Goal: Task Accomplishment & Management: Complete application form

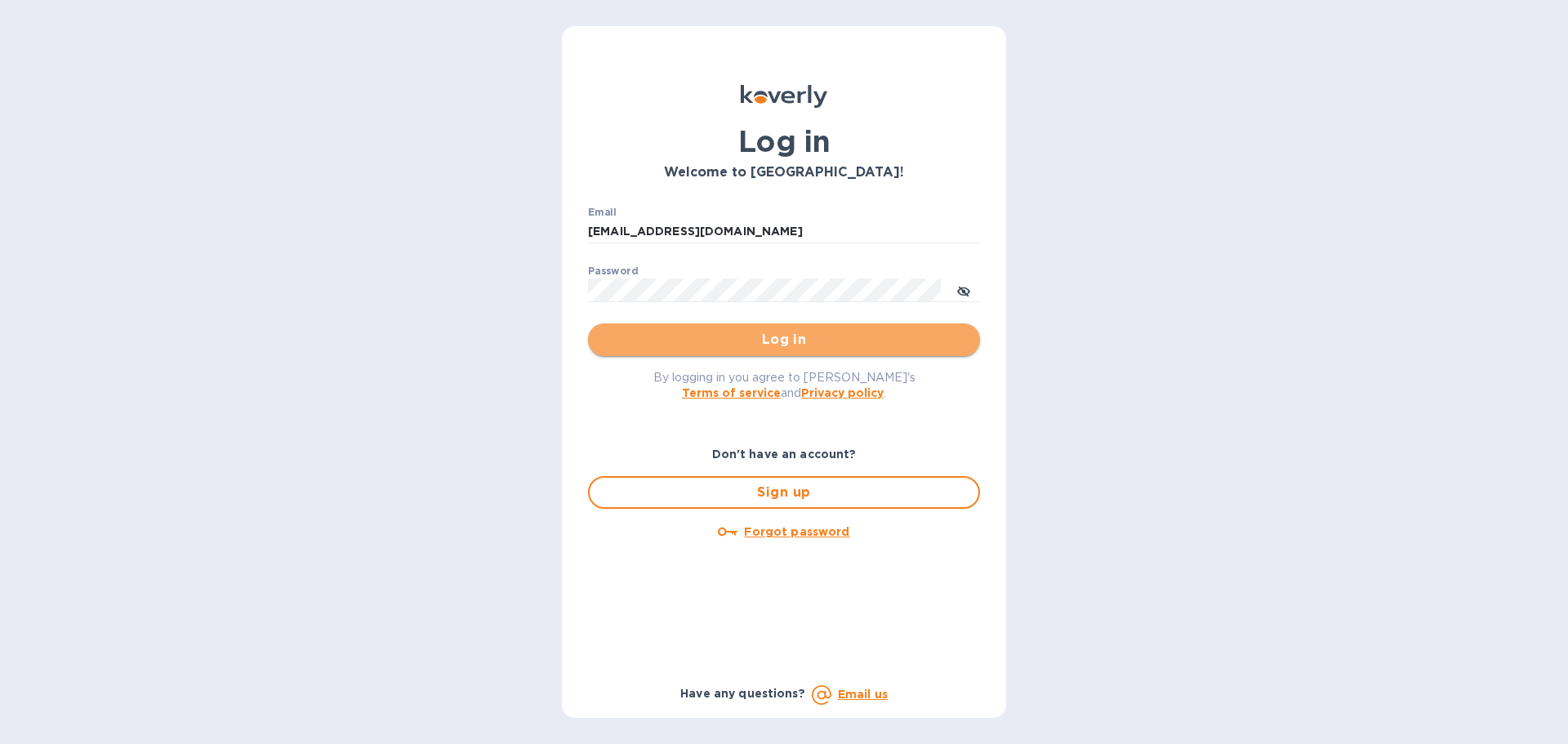
click at [801, 336] on span "Log in" at bounding box center [784, 339] width 366 height 19
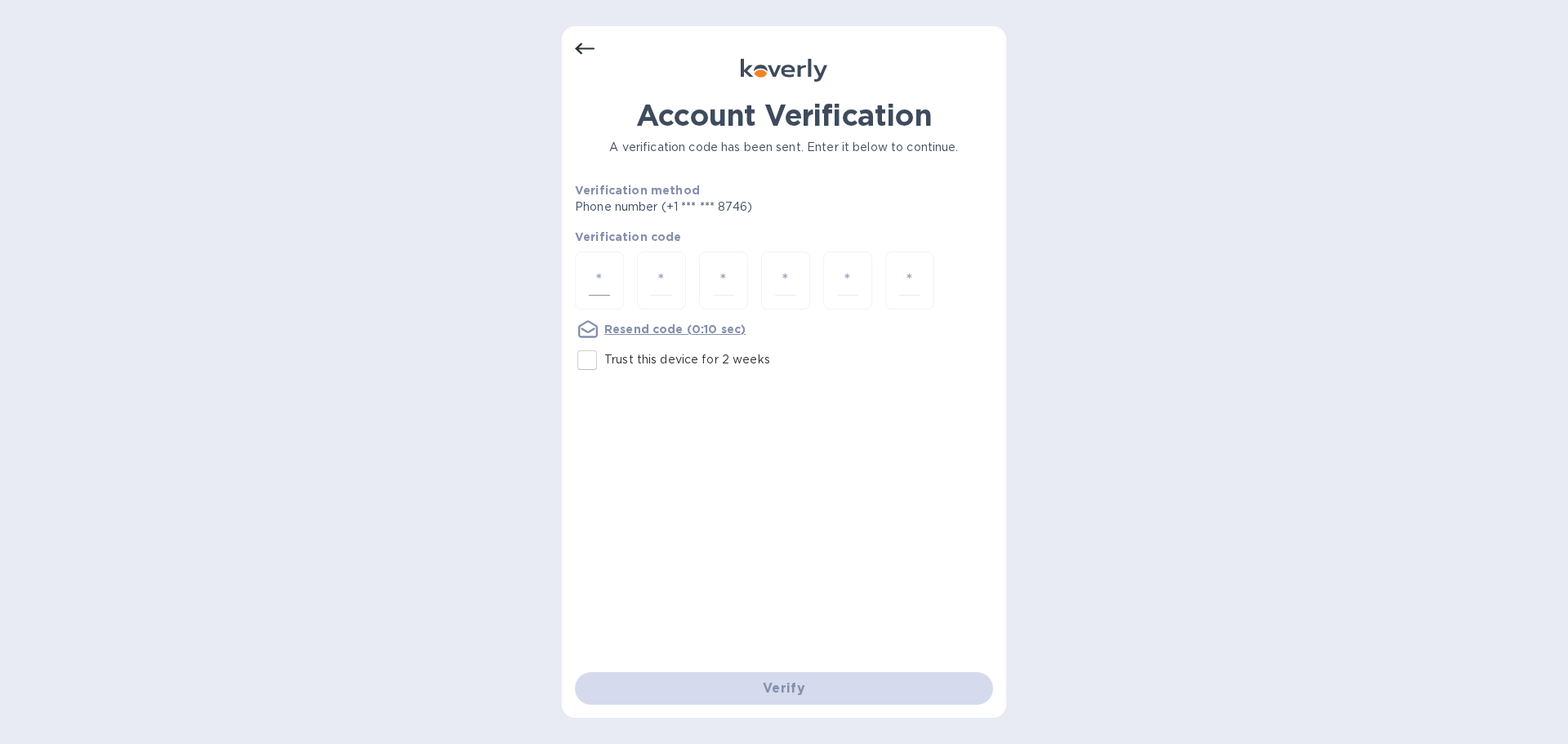
click at [615, 280] on div at bounding box center [599, 280] width 49 height 58
click at [598, 280] on input "number" at bounding box center [599, 280] width 21 height 30
type input "3"
type input "9"
type input "7"
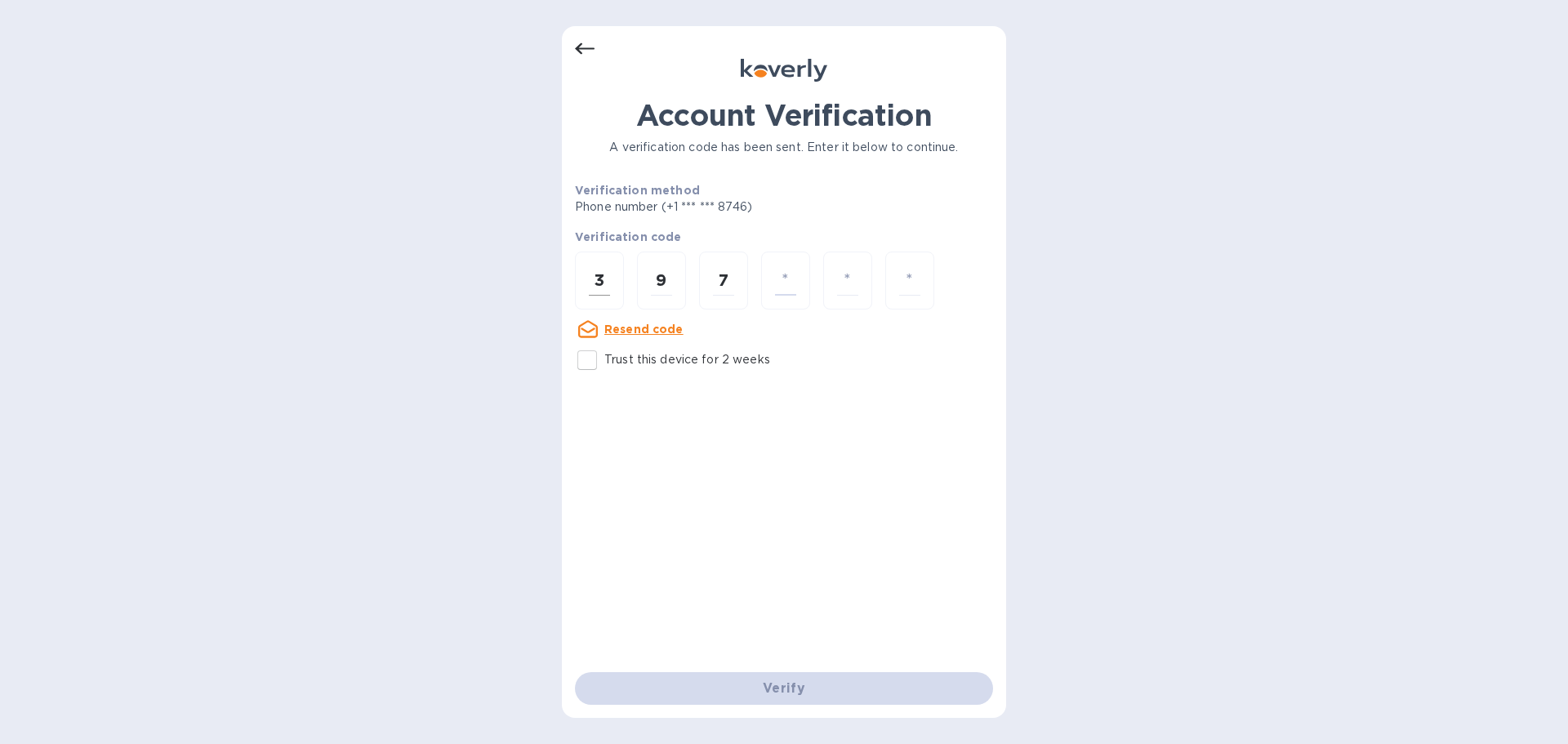
type input "0"
type input "3"
type input "0"
type input "8"
click at [610, 280] on div at bounding box center [599, 280] width 49 height 58
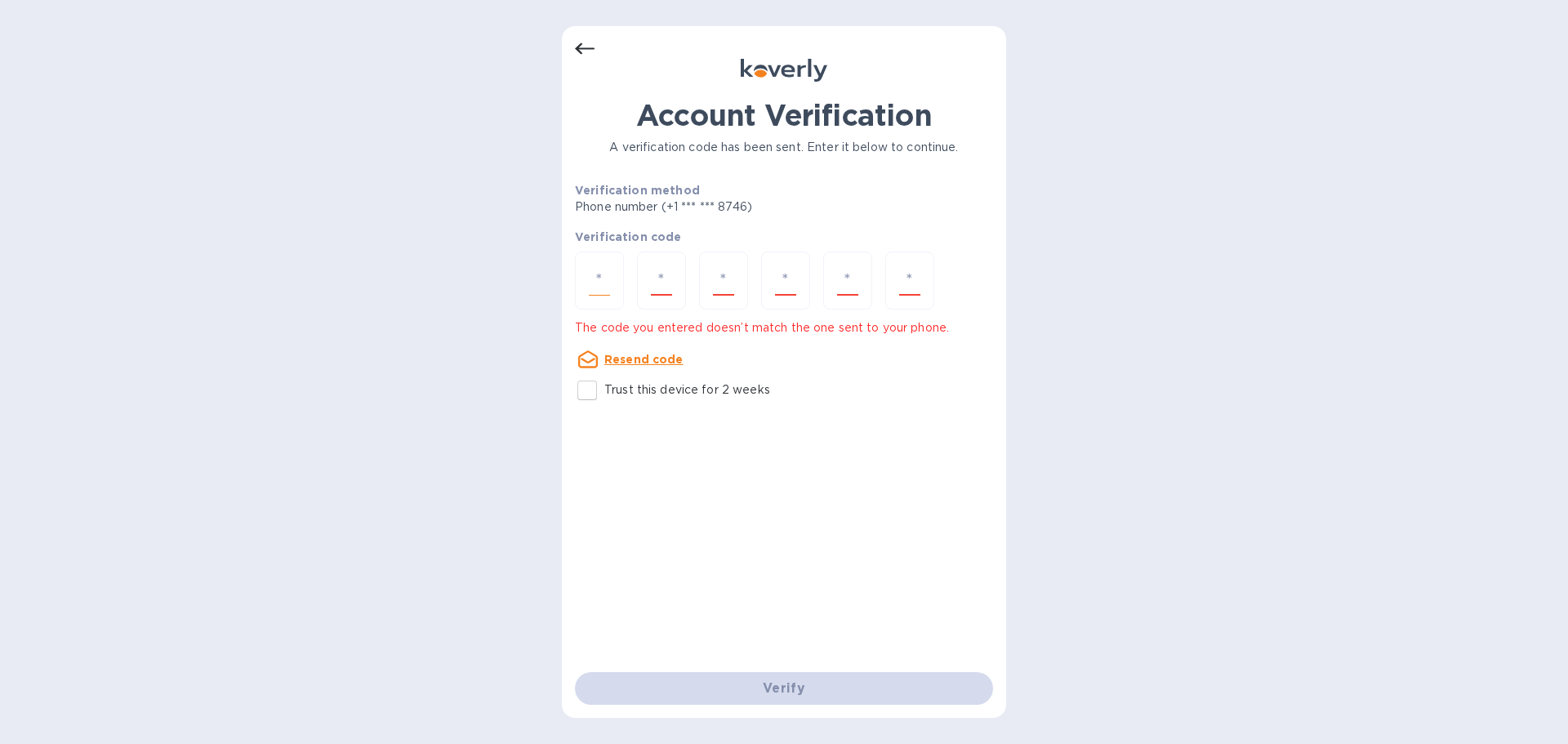
type input "3"
type input "9"
type input "7"
type input "8"
type input "3"
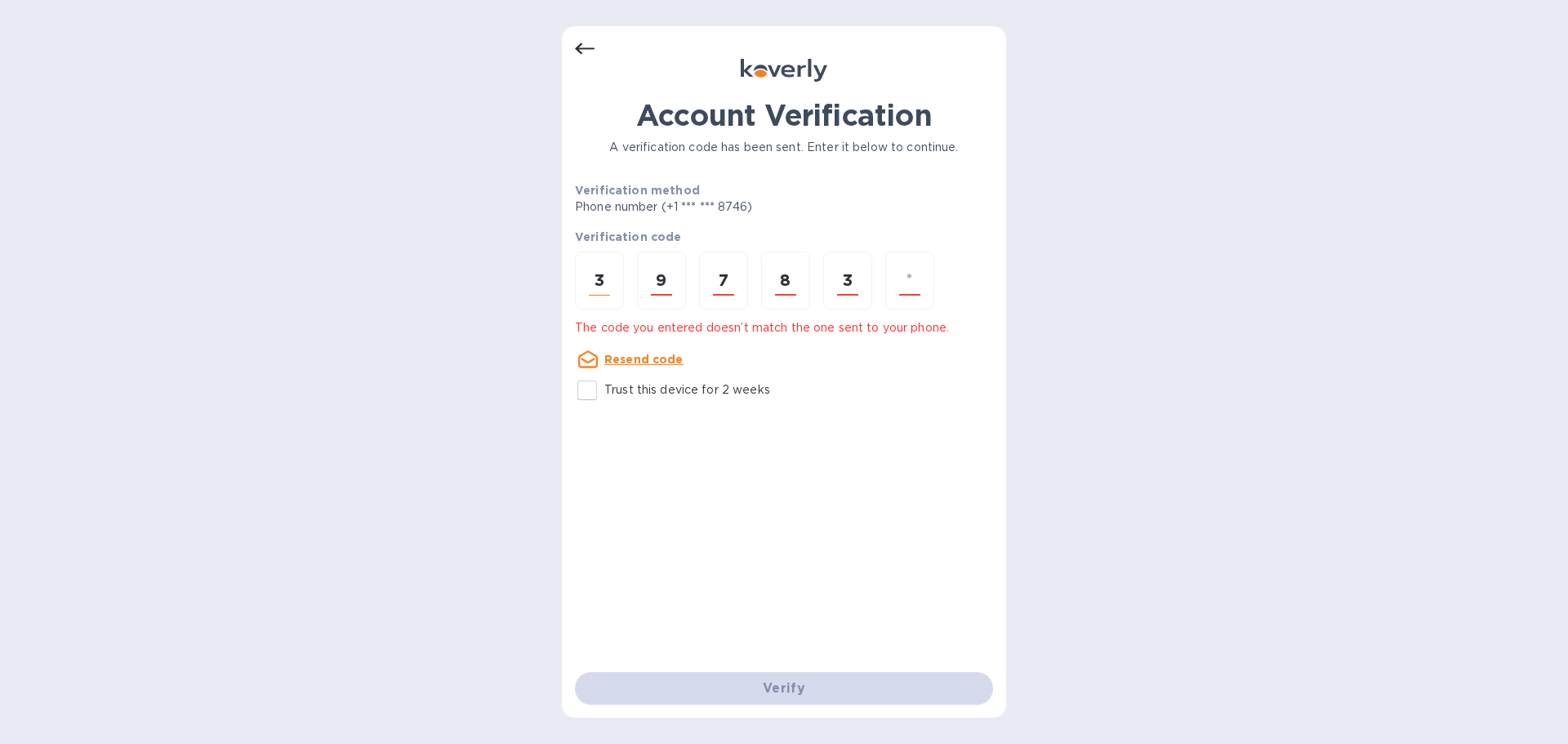
type input "0"
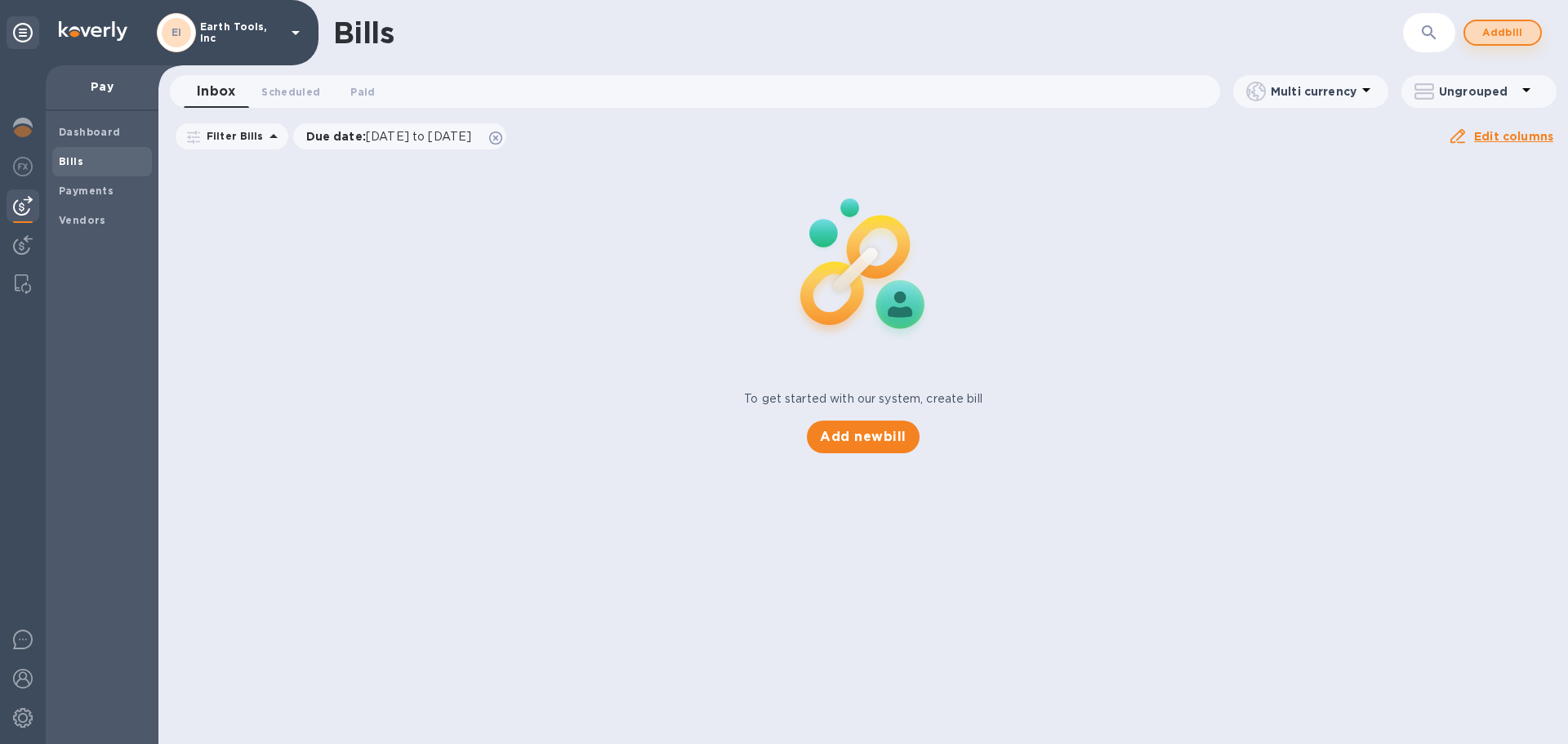
click at [1510, 30] on span "Add bill" at bounding box center [1502, 32] width 49 height 19
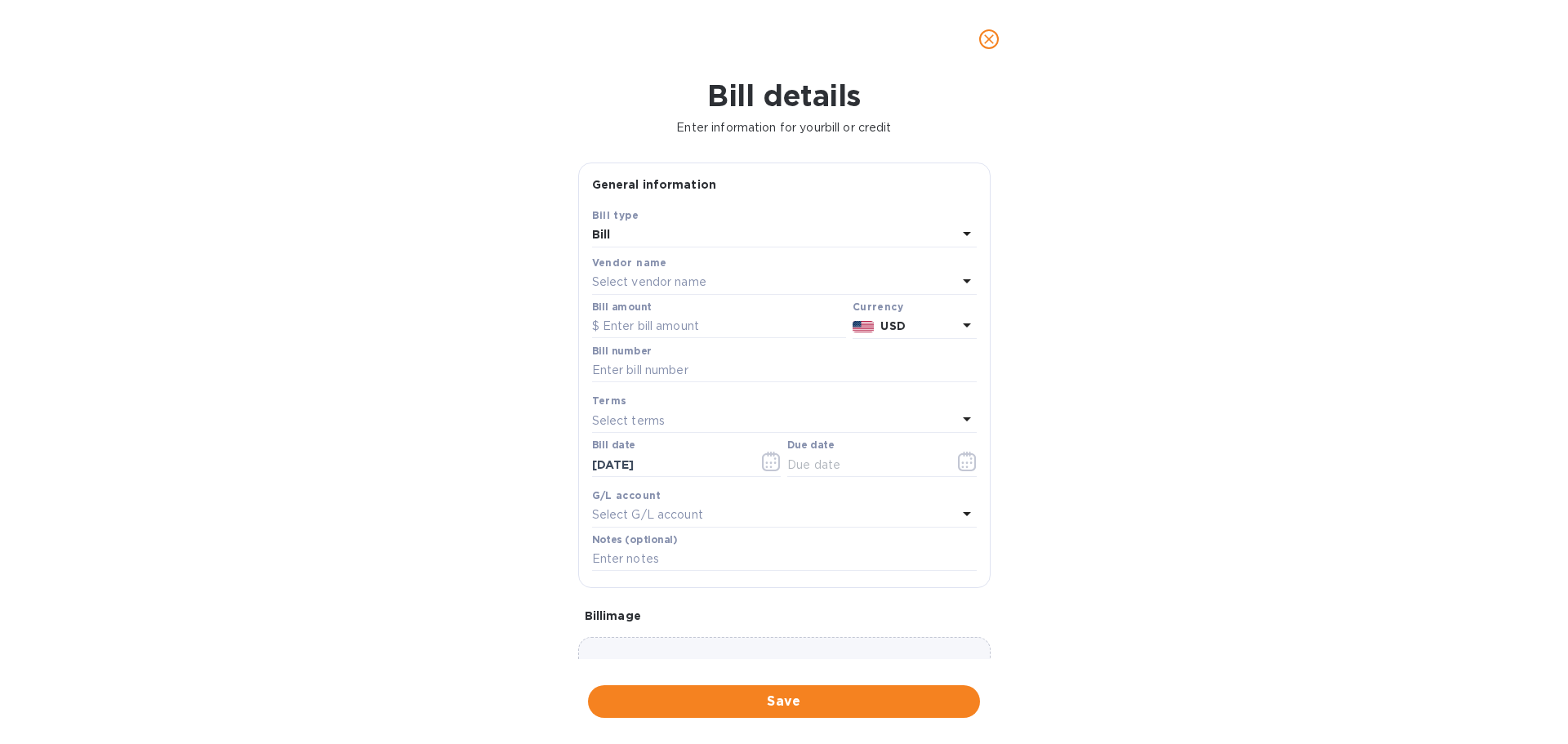
type input "[EMAIL_ADDRESS][DOMAIN_NAME]"
click at [677, 286] on p "Select vendor name" at bounding box center [649, 282] width 115 height 17
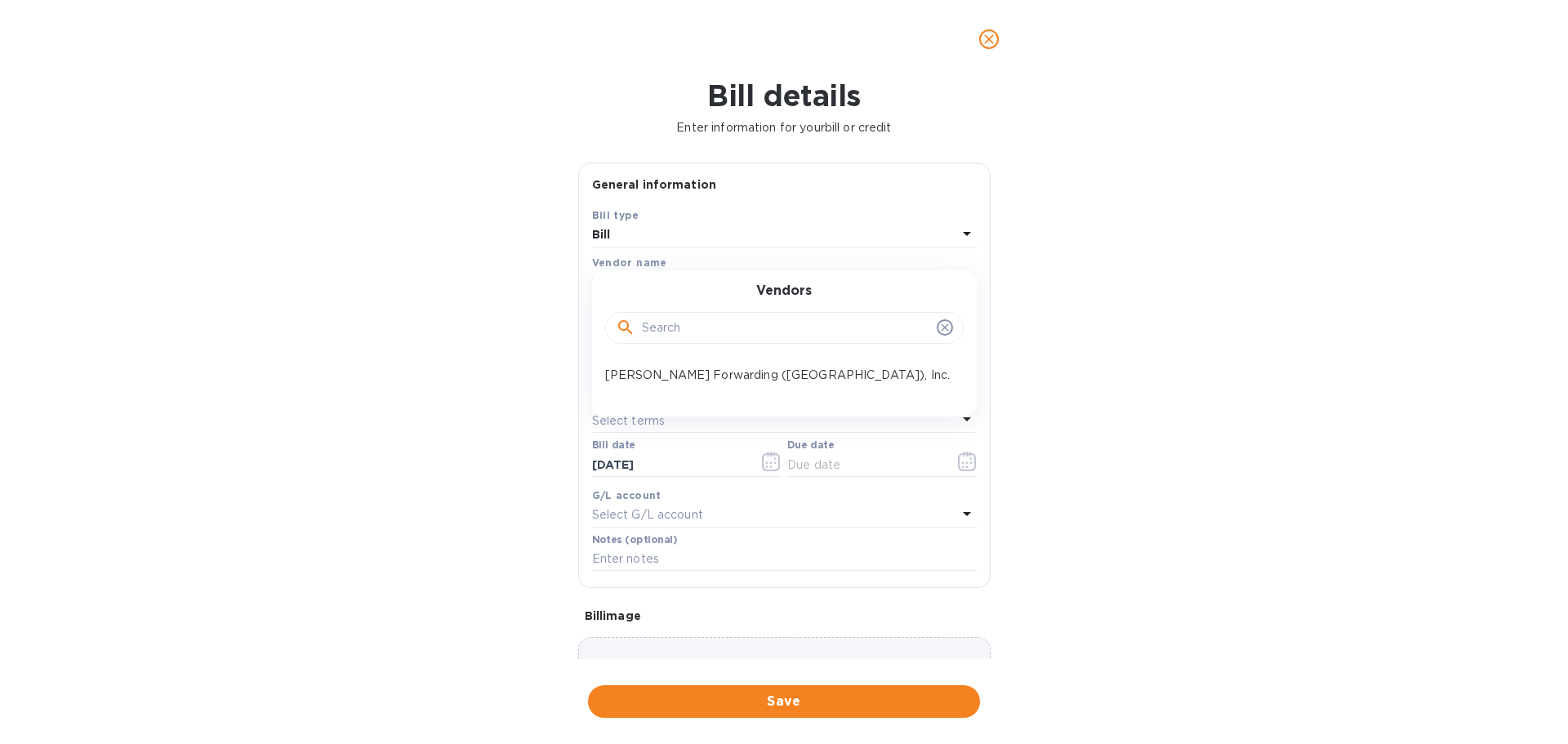
click at [668, 368] on p "[PERSON_NAME] Forwarding ([GEOGRAPHIC_DATA]), Inc." at bounding box center [778, 375] width 345 height 17
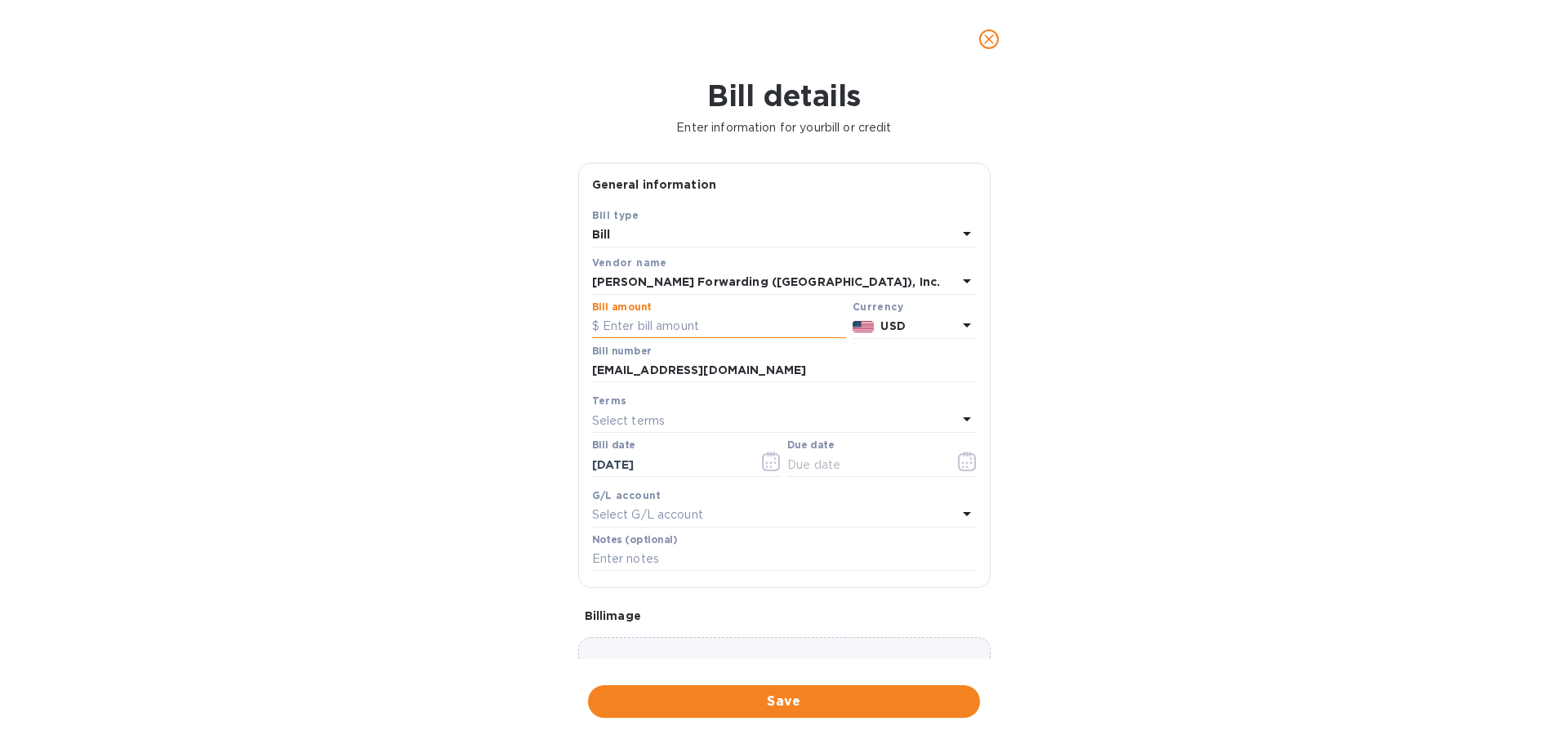
click at [659, 334] on input "text" at bounding box center [719, 326] width 254 height 25
type input "2,330.22"
click at [711, 422] on div "Select terms" at bounding box center [775, 421] width 365 height 23
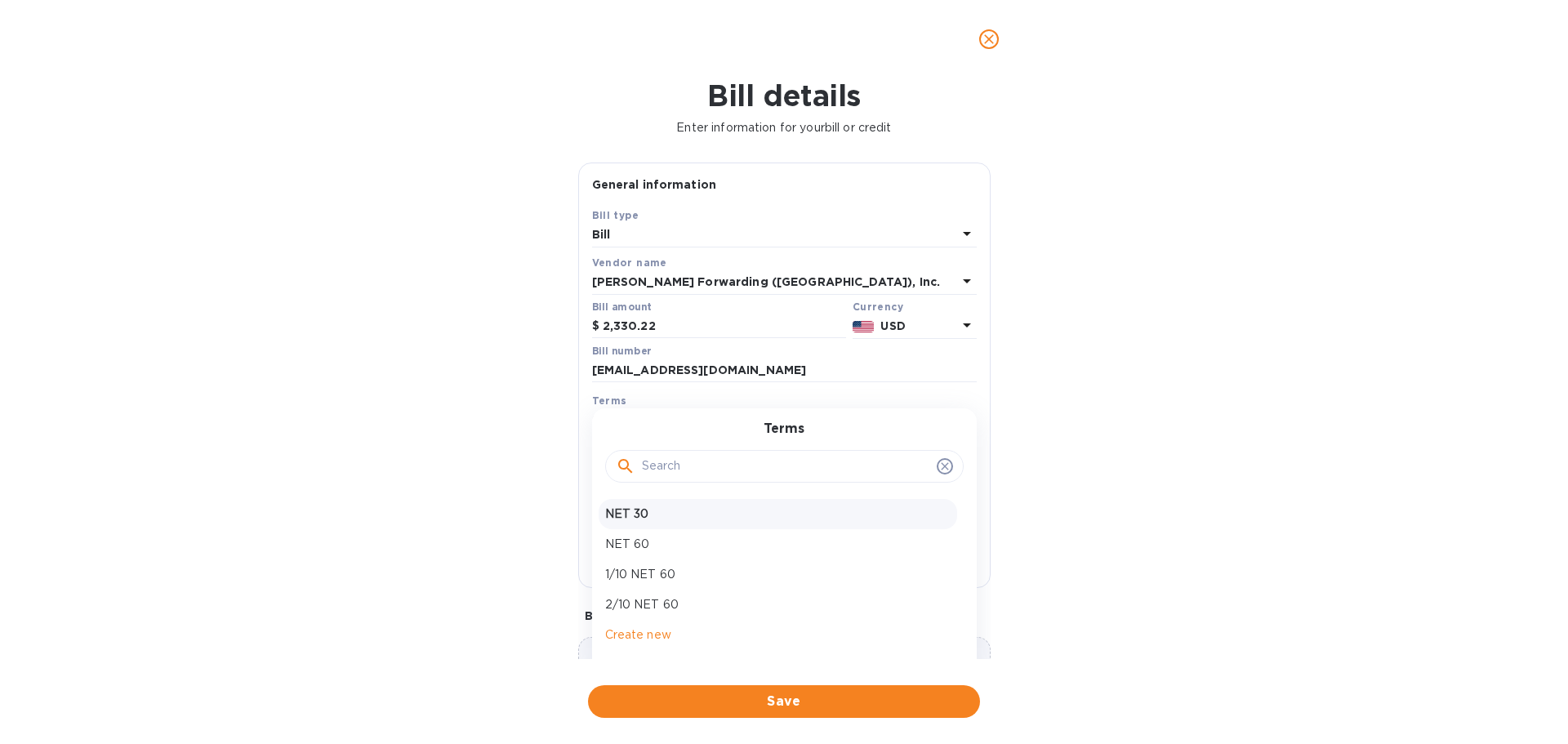
click at [658, 513] on p "NET 30" at bounding box center [778, 514] width 345 height 17
type input "[DATE]"
click at [684, 514] on p "Select G/L account" at bounding box center [647, 514] width 111 height 17
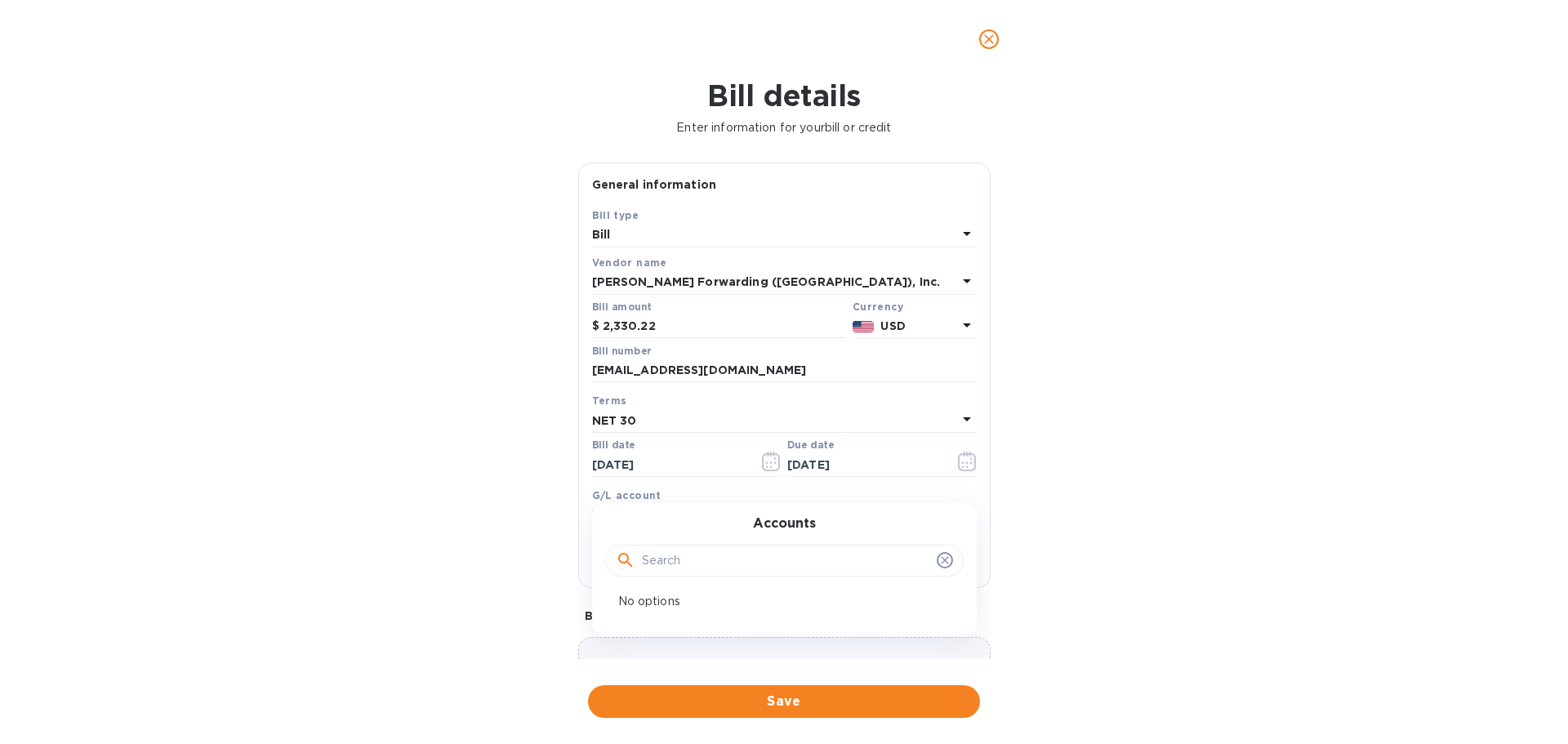
click at [542, 526] on div "Bill details Enter information for your bill or credit General information Save…" at bounding box center [784, 411] width 1568 height 666
click at [684, 554] on input "text" at bounding box center [784, 559] width 385 height 25
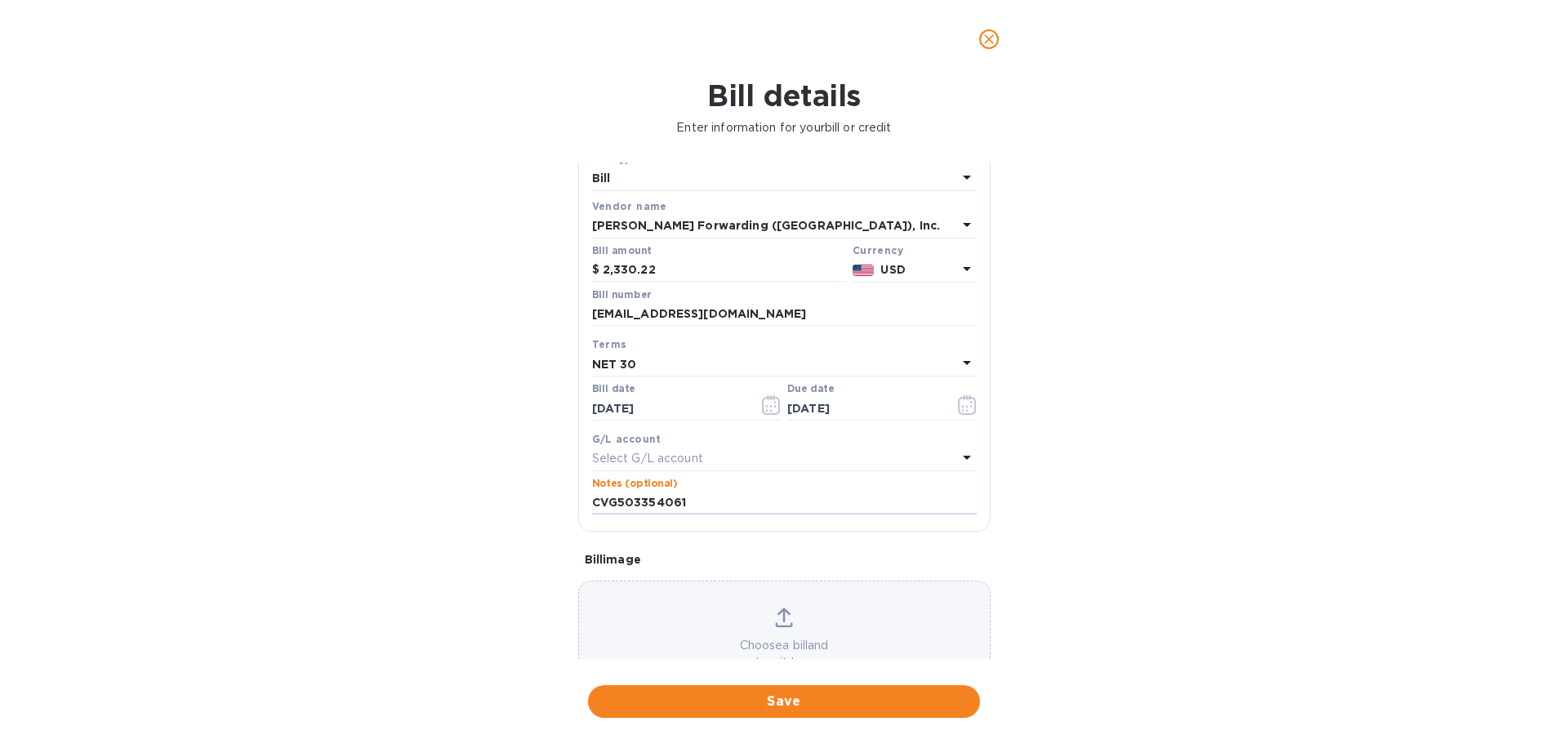
scroll to position [115, 0]
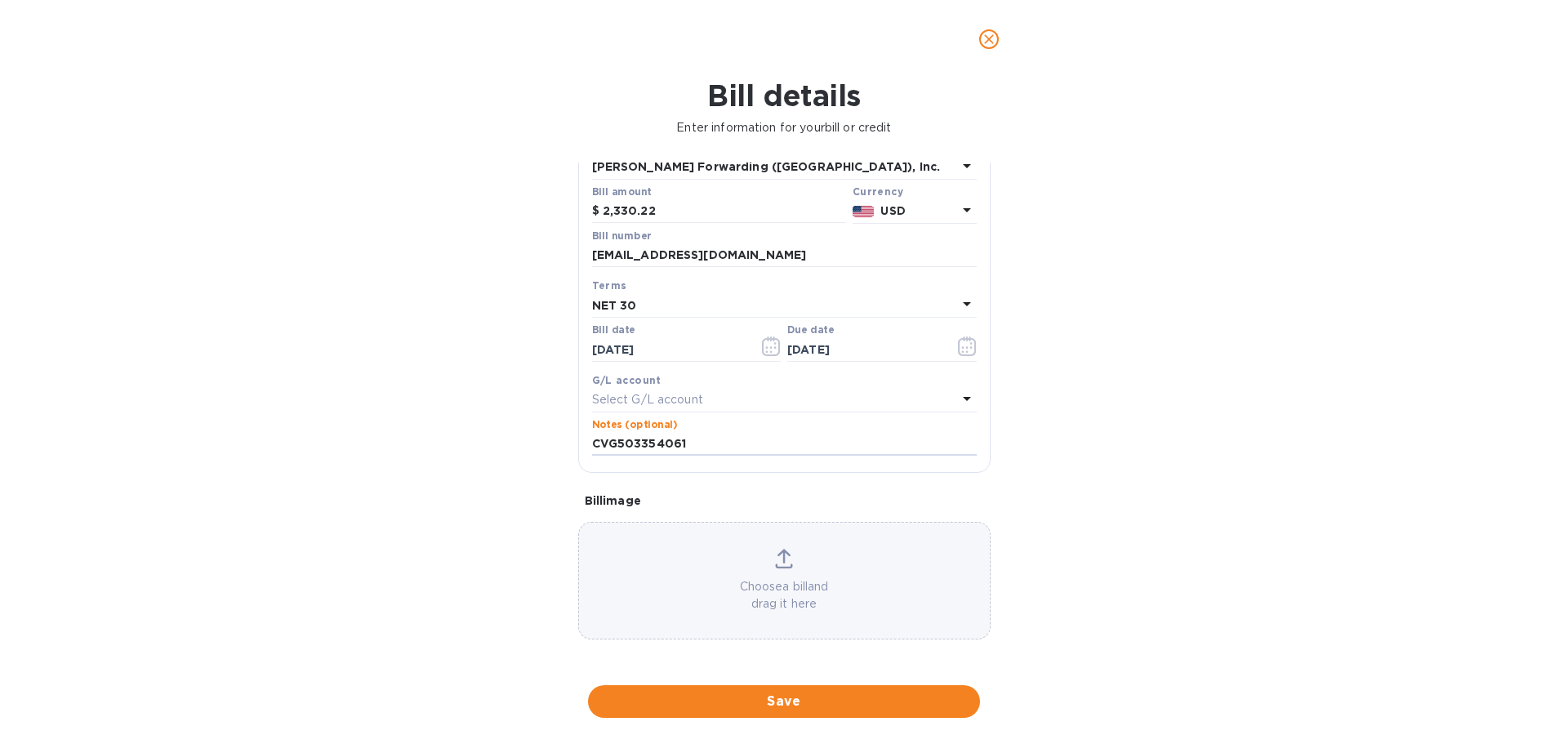
type input "CVG503354061"
click at [791, 568] on div "Choose a bill and drag it here" at bounding box center [784, 581] width 410 height 63
click at [720, 551] on div "Choose a bill and drag it here" at bounding box center [784, 581] width 410 height 63
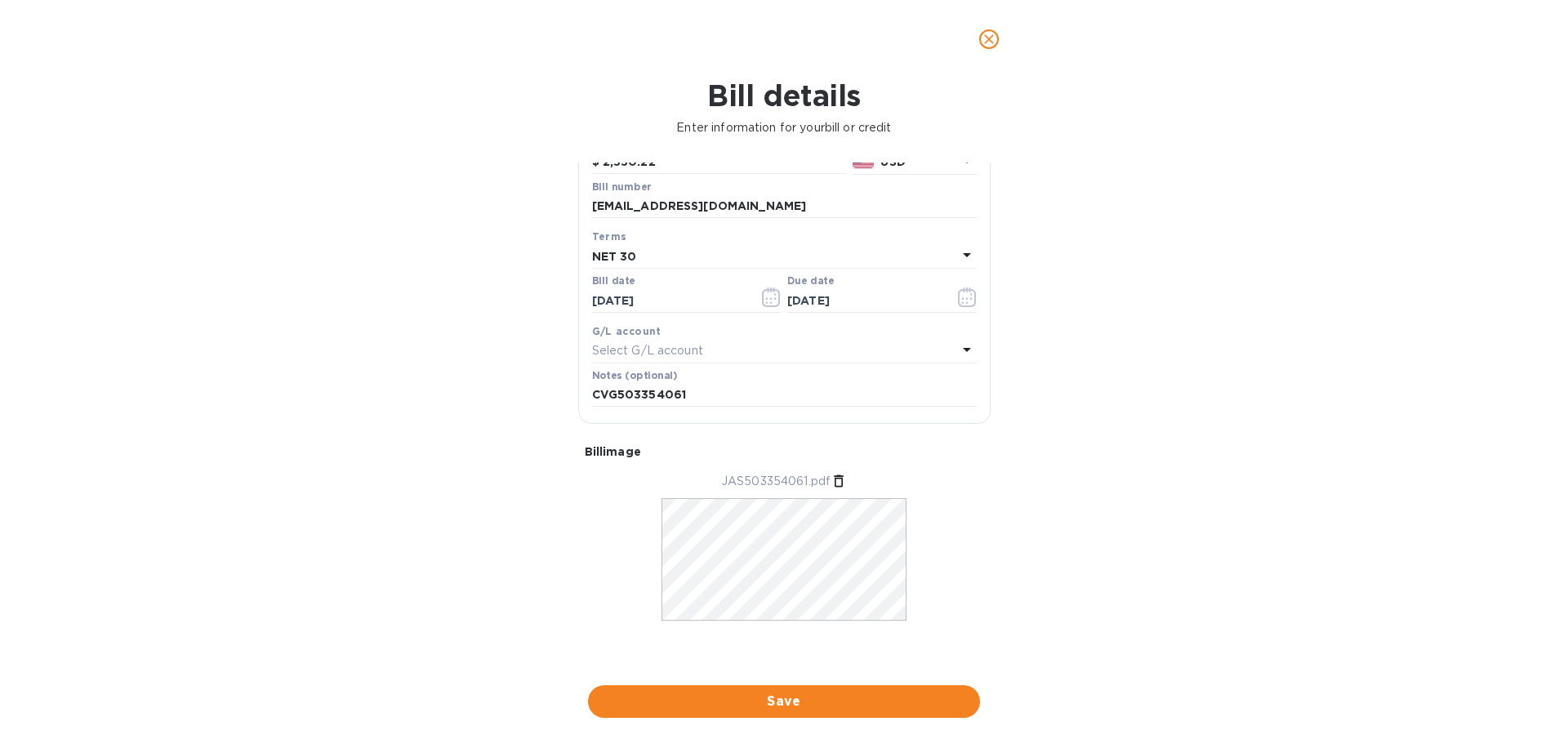
scroll to position [165, 0]
drag, startPoint x: 712, startPoint y: 299, endPoint x: 510, endPoint y: 317, distance: 202.8
click at [510, 315] on div "Bill details Enter information for your bill or credit General information Save…" at bounding box center [784, 411] width 1568 height 666
type input "[DATE]"
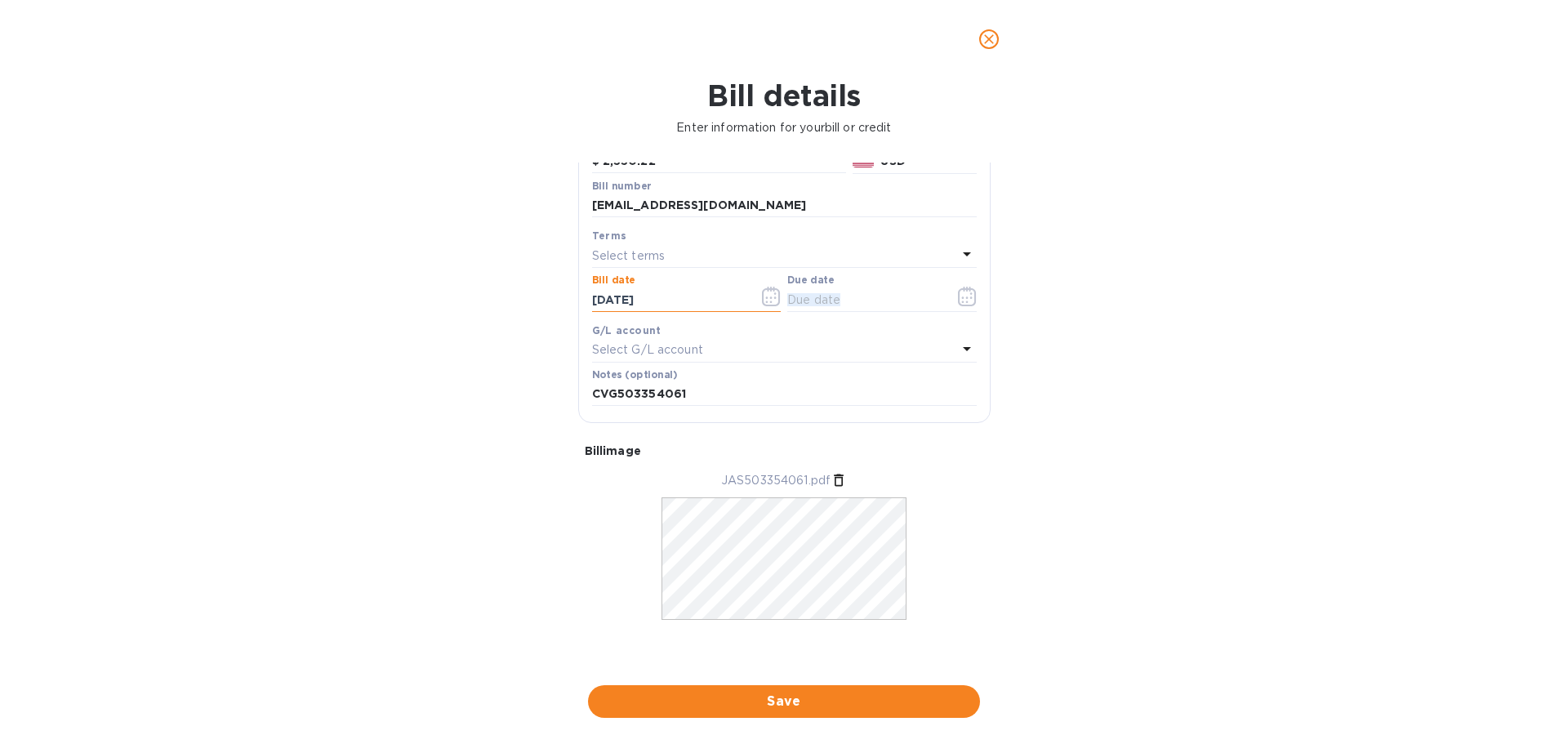
click at [1148, 311] on div "Bill details Enter information for your bill or credit General information Save…" at bounding box center [784, 411] width 1568 height 666
click at [802, 254] on div "Select terms" at bounding box center [775, 255] width 365 height 23
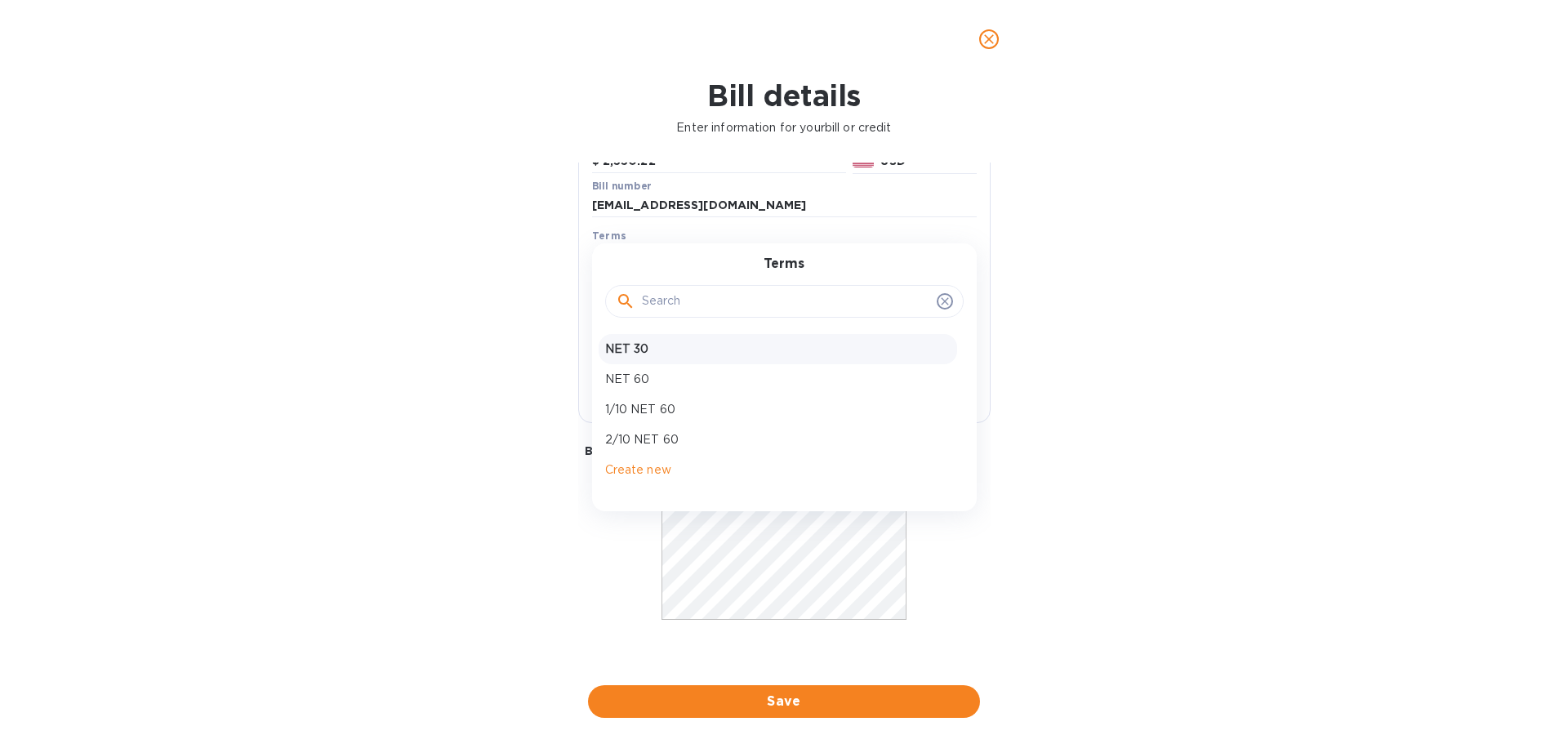
click at [647, 349] on p "NET 30" at bounding box center [778, 349] width 345 height 17
type input "[DATE]"
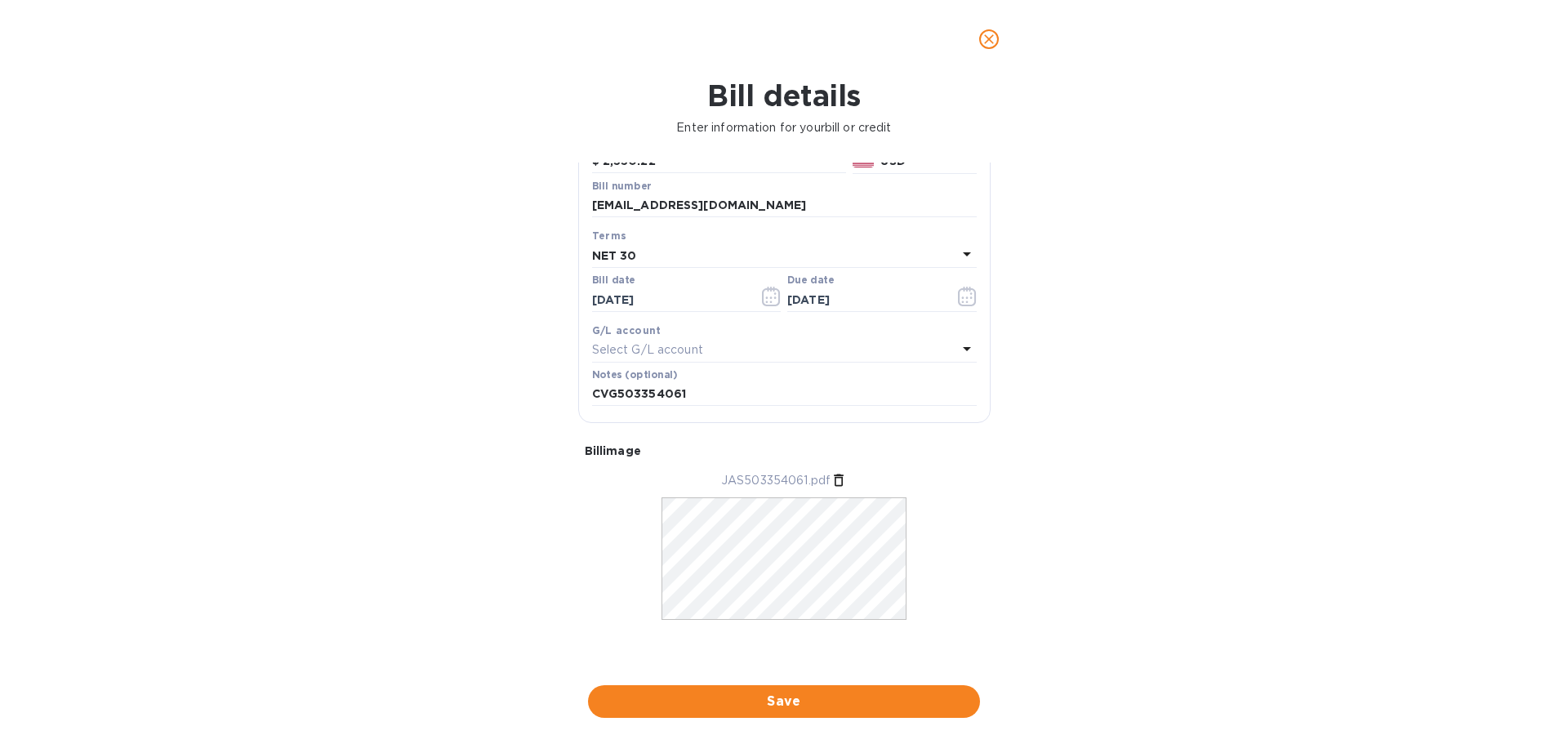
click at [795, 695] on span "Save" at bounding box center [784, 701] width 366 height 19
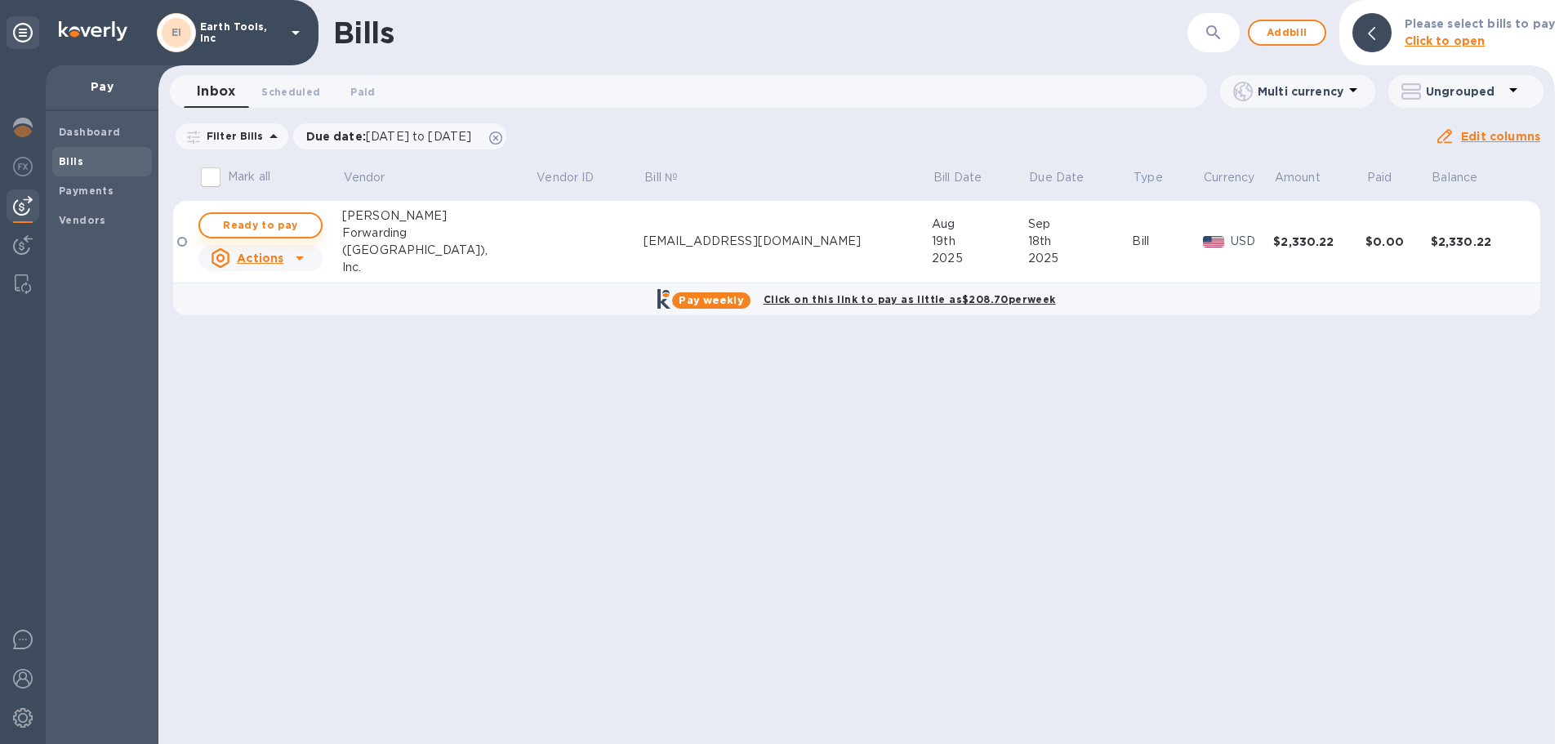
click at [257, 227] on span "Ready to pay" at bounding box center [260, 225] width 95 height 19
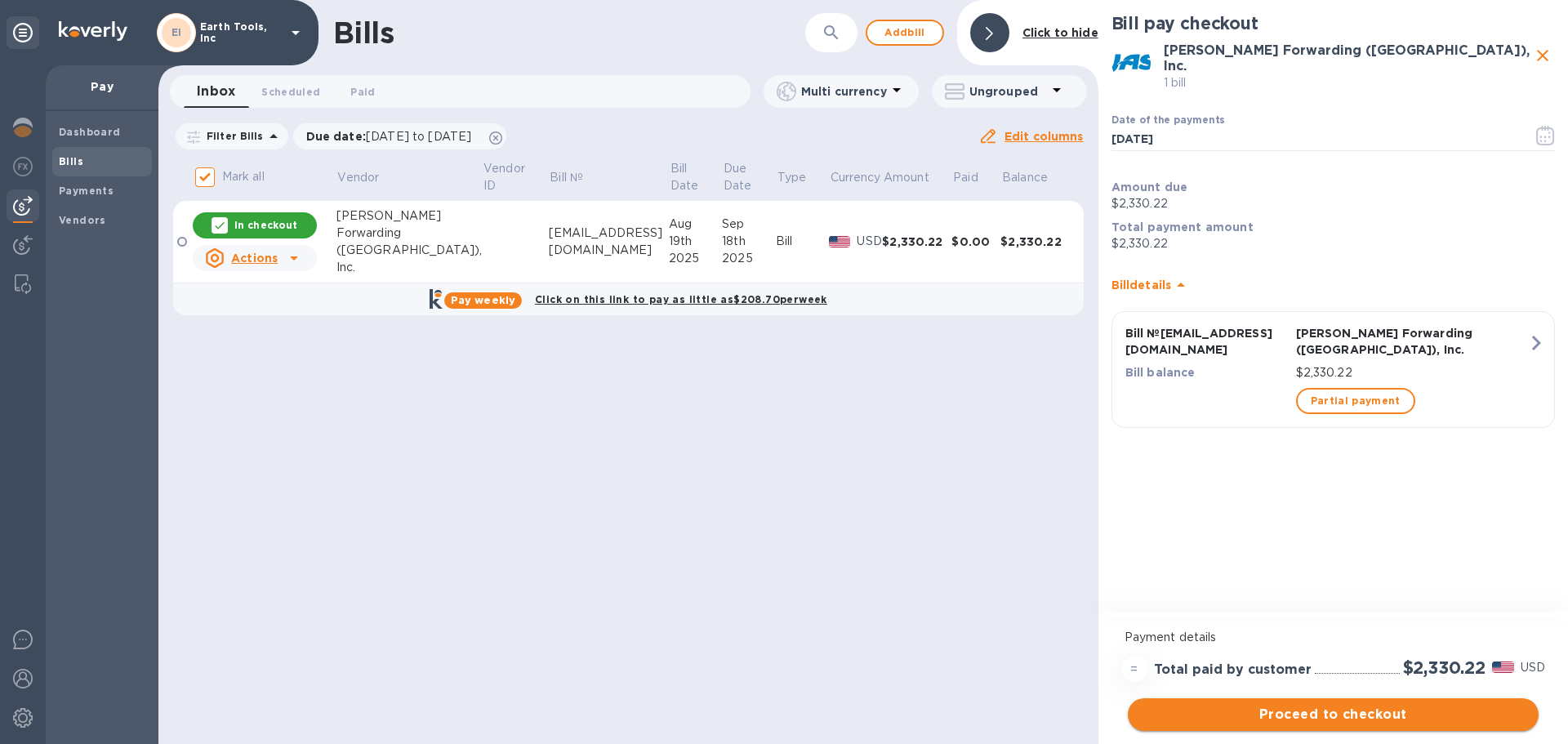
click at [1376, 716] on span "Proceed to checkout" at bounding box center [1333, 715] width 385 height 19
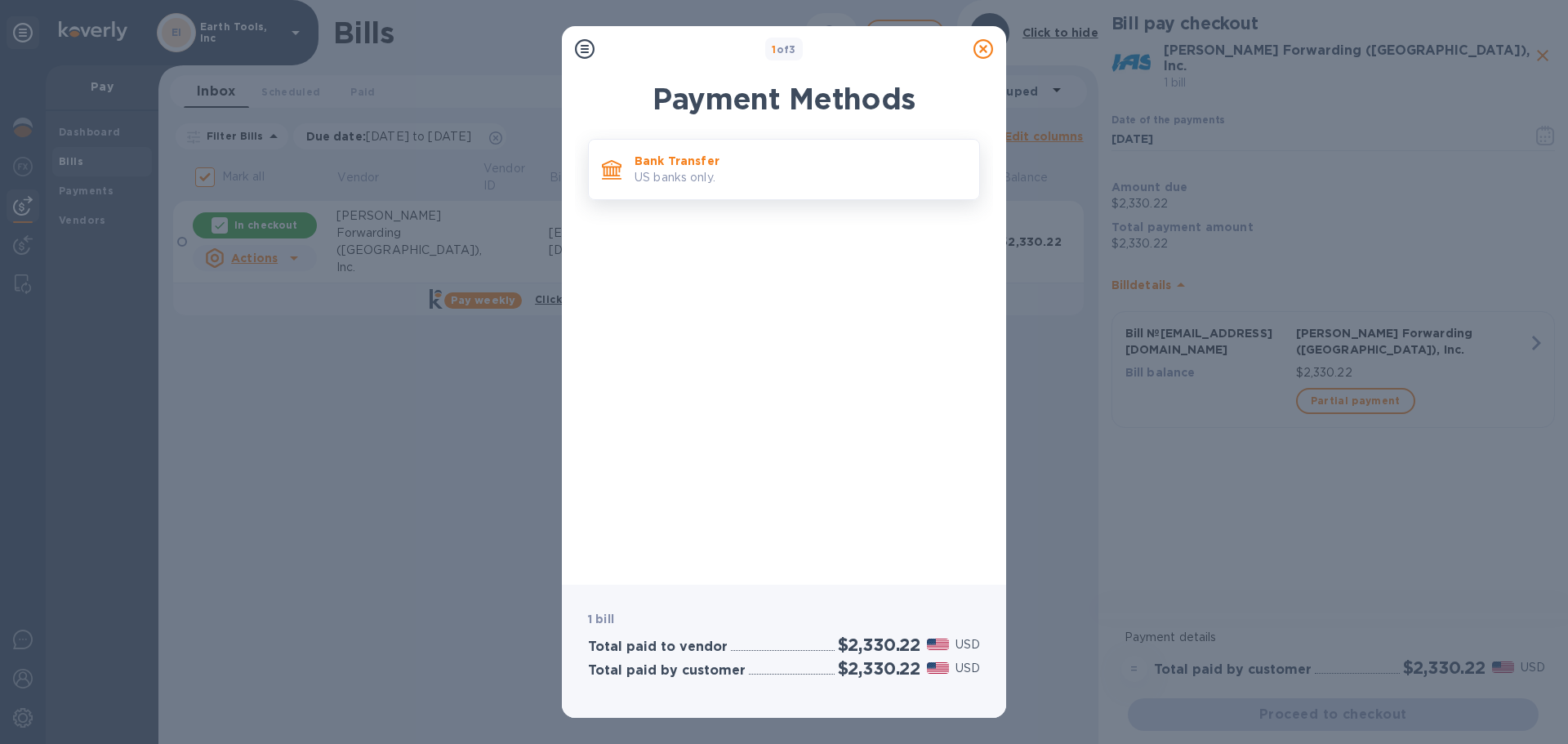
click at [747, 182] on p "US banks only." at bounding box center [800, 177] width 331 height 17
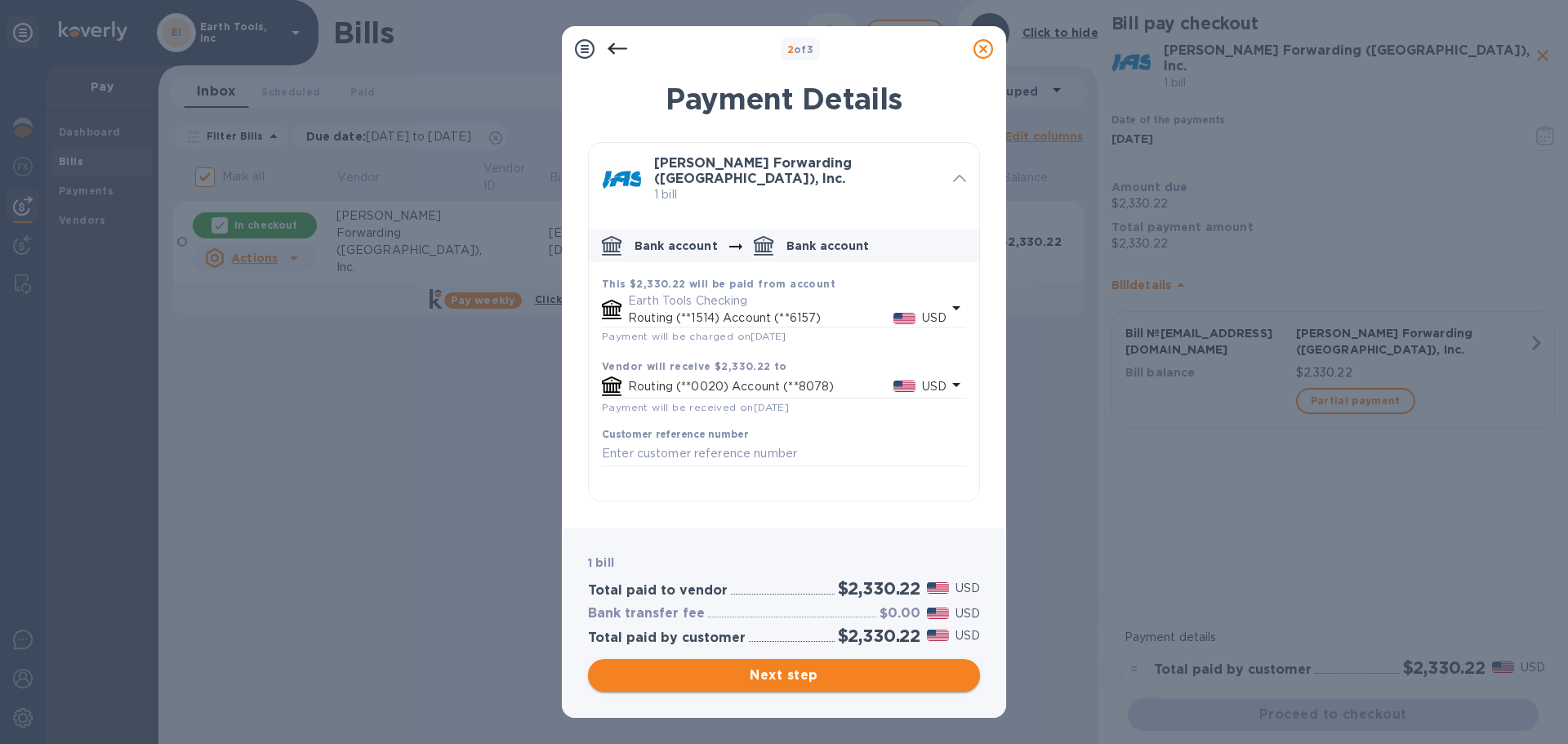
click at [847, 674] on span "Next step" at bounding box center [784, 675] width 366 height 19
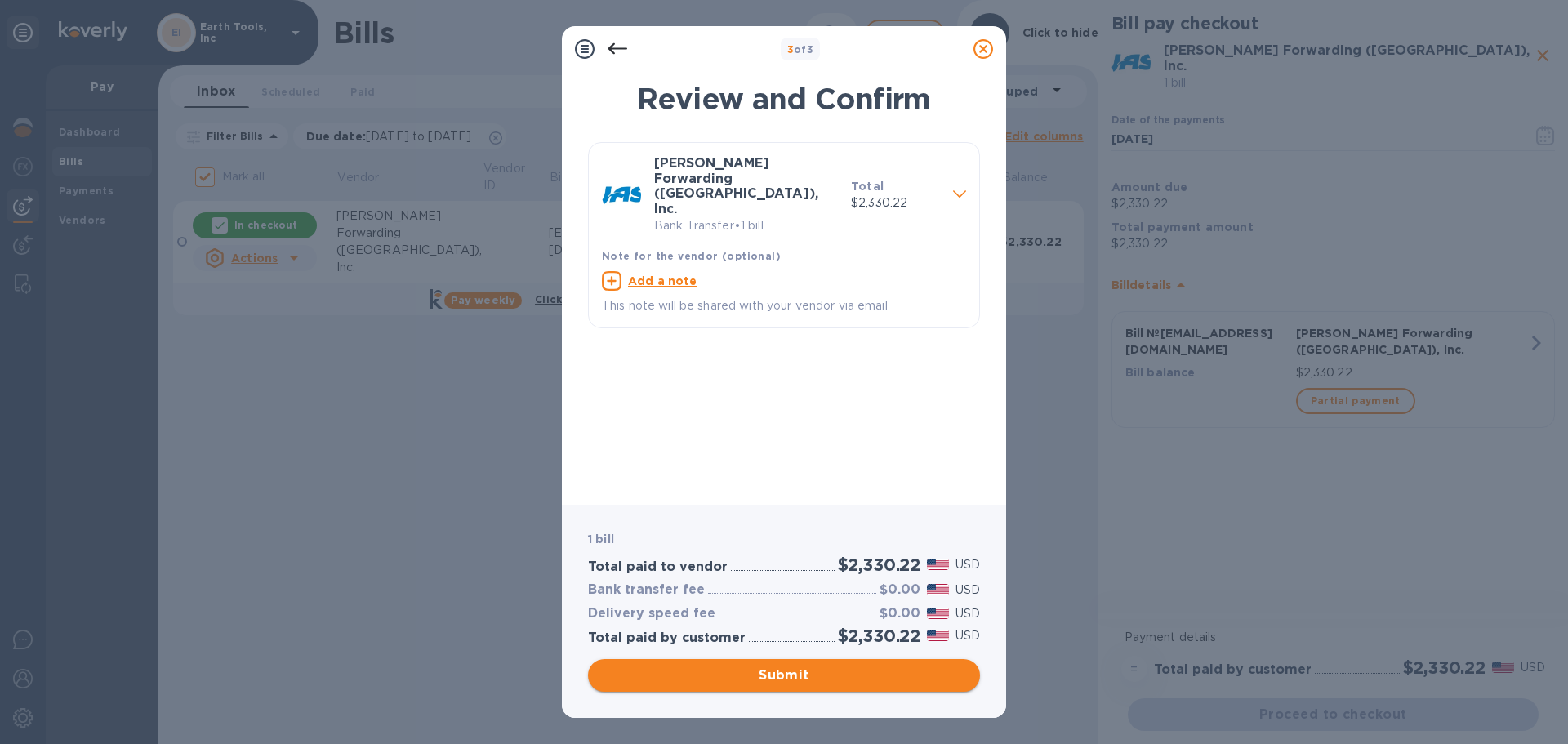
click at [758, 678] on span "Submit" at bounding box center [784, 675] width 366 height 19
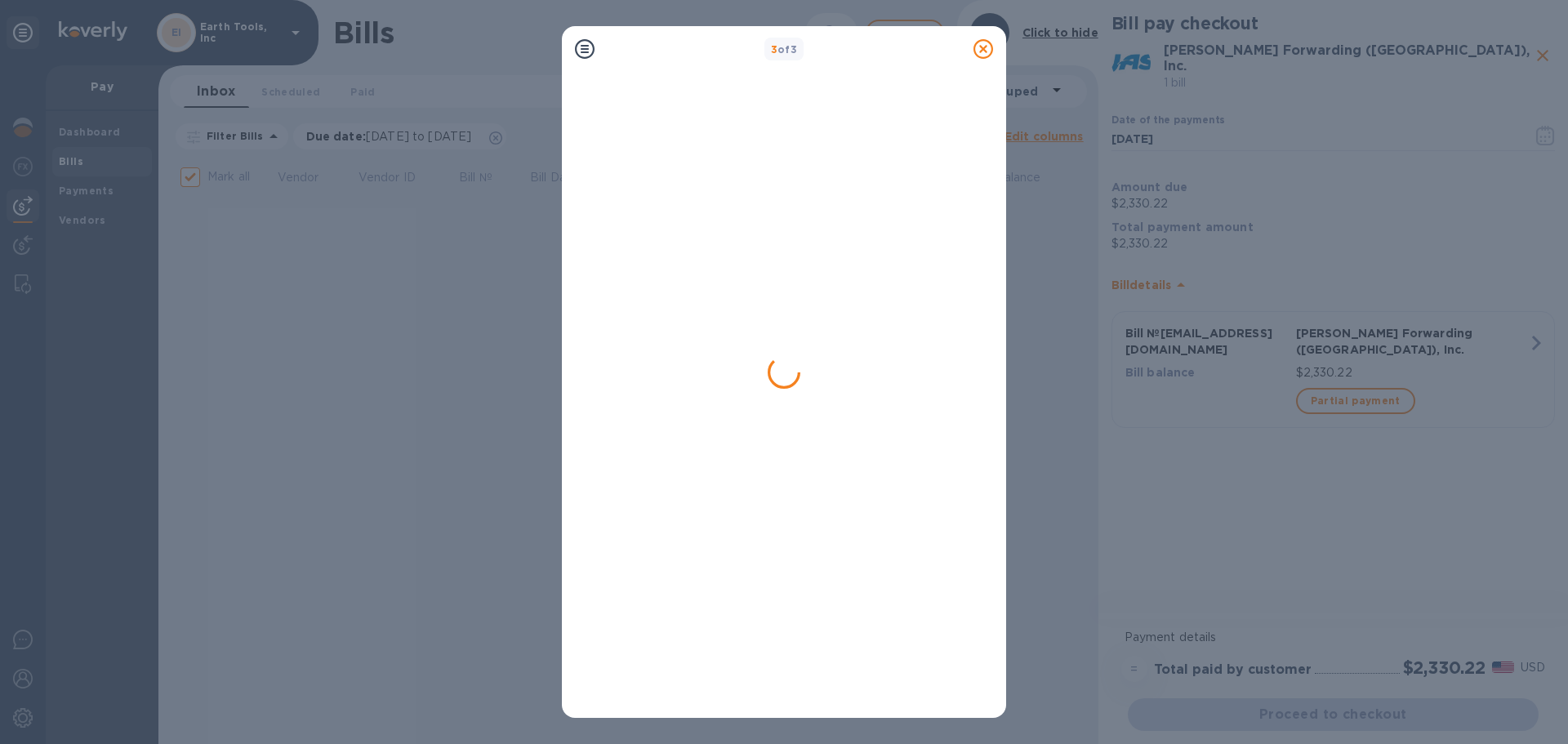
checkbox input "false"
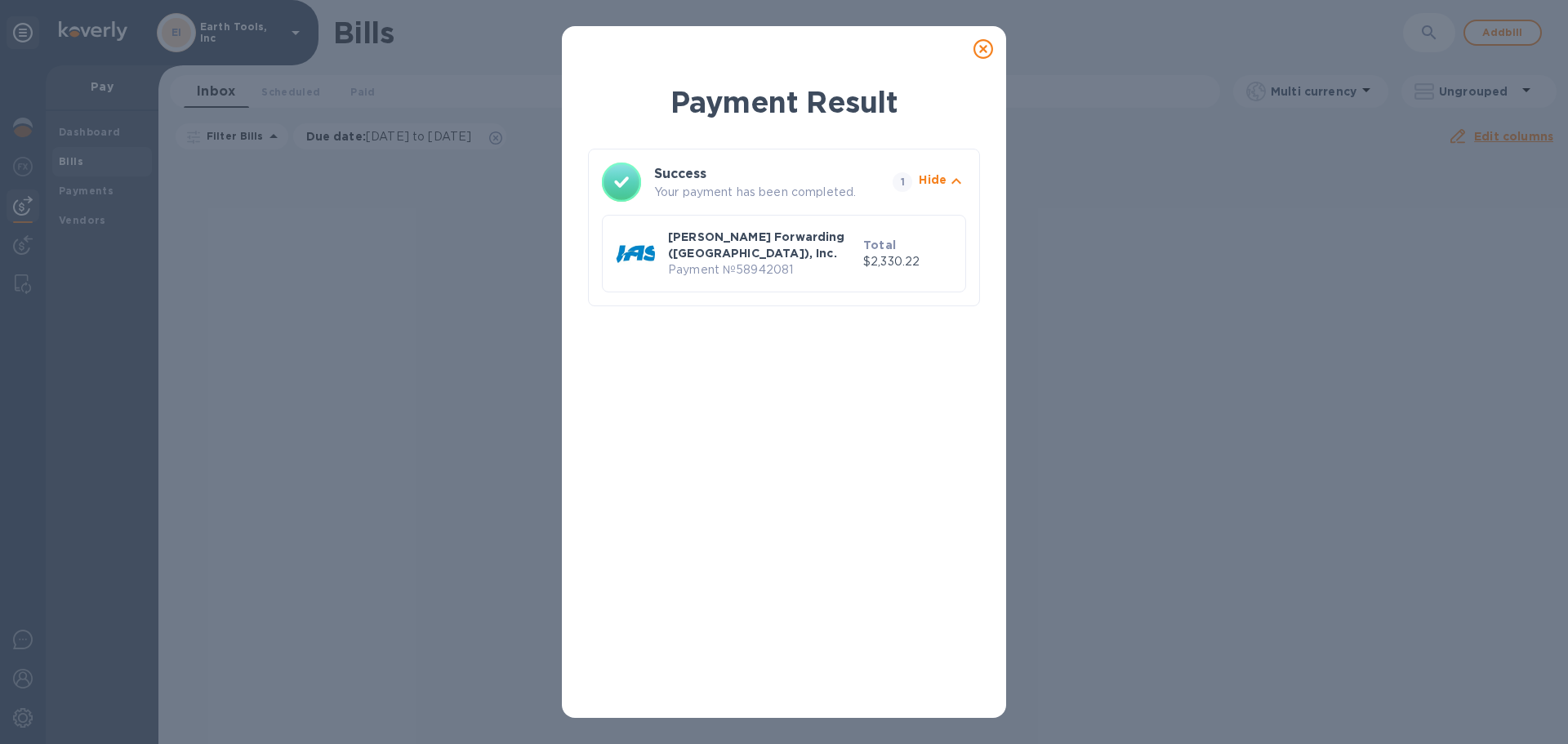
click at [985, 43] on icon at bounding box center [982, 49] width 19 height 19
